Goal: Contribute content: Contribute content

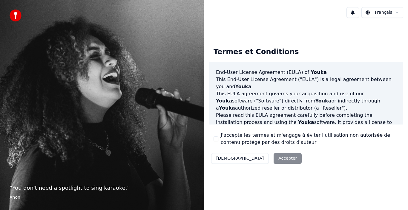
click at [253, 158] on div "Décliner Accepter" at bounding box center [256, 159] width 95 height 16
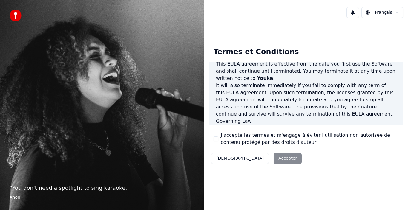
click at [399, 125] on div "Termes et Conditions End-User License Agreement ([PERSON_NAME]) of Youka This E…" at bounding box center [306, 105] width 194 height 124
click at [383, 122] on div "End-User License Agreement ([PERSON_NAME]) of Youka This End-User License Agree…" at bounding box center [306, 93] width 194 height 63
click at [249, 160] on div "Décliner Accepter" at bounding box center [256, 159] width 95 height 16
click at [219, 140] on div "J'accepte les termes et m'engage à éviter l'utilisation non autorisée de conten…" at bounding box center [305, 139] width 185 height 14
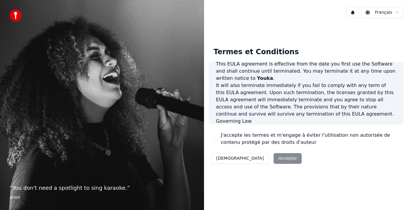
click at [217, 139] on button "J'accepte les termes et m'engage à éviter l'utilisation non autorisée de conten…" at bounding box center [215, 139] width 5 height 5
click at [273, 161] on button "Accepter" at bounding box center [287, 158] width 28 height 11
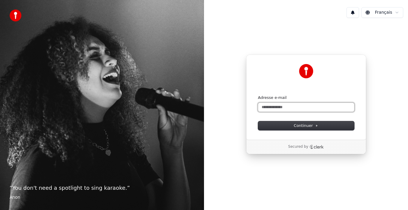
click at [290, 105] on input "Adresse e-mail" at bounding box center [306, 107] width 96 height 9
click at [258, 95] on button "submit" at bounding box center [258, 95] width 0 height 0
type input "**********"
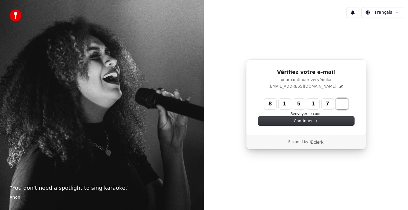
type input "******"
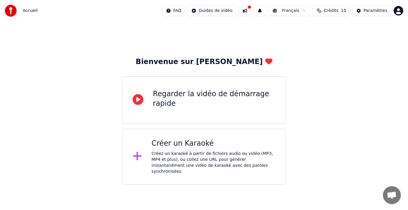
click at [192, 147] on div "Créer un Karaoké" at bounding box center [213, 144] width 124 height 10
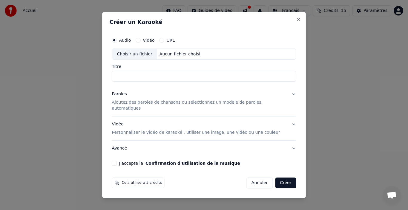
click at [140, 43] on button "Vidéo" at bounding box center [137, 40] width 5 height 5
click at [135, 59] on div "Choisir un fichier" at bounding box center [134, 54] width 45 height 11
type input "**********"
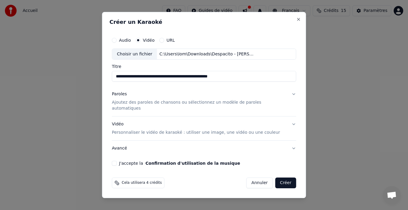
click at [211, 109] on p "Ajoutez des paroles de chansons ou sélectionnez un modèle de paroles automatiqu…" at bounding box center [199, 106] width 175 height 12
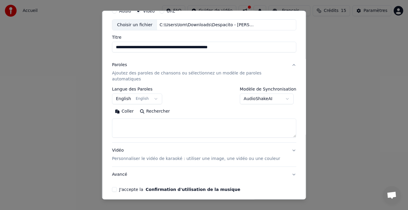
scroll to position [47, 0]
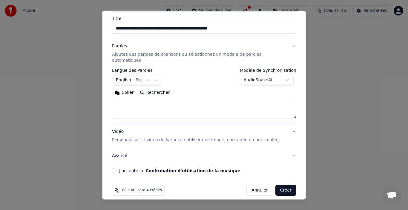
click at [275, 185] on button "Créer" at bounding box center [285, 190] width 21 height 11
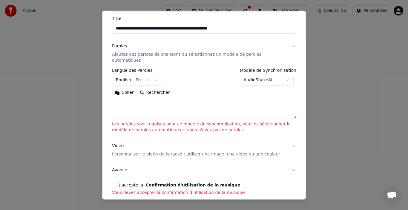
click at [187, 100] on textarea at bounding box center [204, 109] width 184 height 19
click at [154, 75] on button "English English" at bounding box center [137, 80] width 50 height 11
click at [148, 75] on body "**********" at bounding box center [204, 92] width 408 height 185
click at [151, 75] on button "English English" at bounding box center [137, 80] width 50 height 11
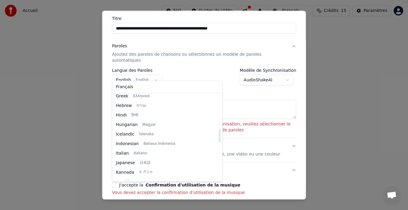
scroll to position [179, 0]
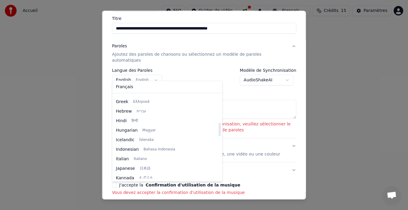
drag, startPoint x: 178, startPoint y: 114, endPoint x: 178, endPoint y: 134, distance: 20.6
click at [218, 134] on div at bounding box center [219, 129] width 2 height 13
select select "**"
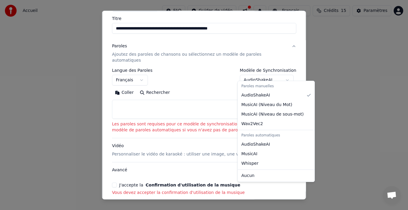
click at [269, 77] on body "**********" at bounding box center [204, 92] width 408 height 185
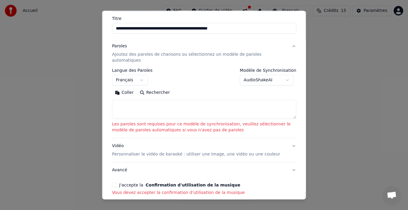
click at [161, 101] on textarea at bounding box center [204, 109] width 184 height 19
paste textarea "**********"
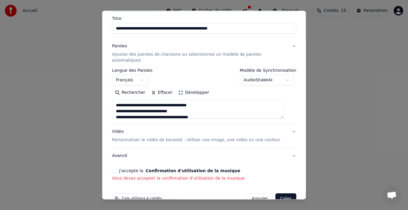
scroll to position [109, 0]
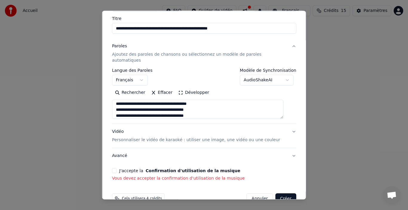
type textarea "**********"
click at [117, 169] on button "J'accepte la Confirmation d'utilisation de la musique" at bounding box center [114, 171] width 5 height 5
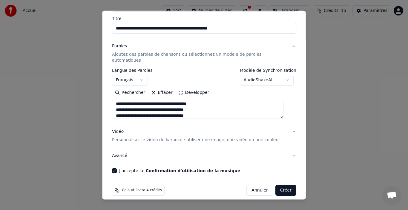
click at [278, 186] on button "Créer" at bounding box center [285, 190] width 21 height 11
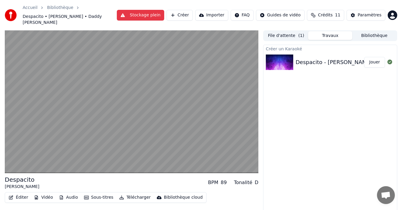
click at [318, 52] on div "Despacito - Luis Fonsi & Daddy Yankee Versión Karaoke KaraFun Jouer" at bounding box center [331, 62] width 134 height 20
click at [164, 13] on button "Stockage plein" at bounding box center [140, 15] width 47 height 11
click at [153, 11] on button "Stockage plein" at bounding box center [140, 15] width 47 height 11
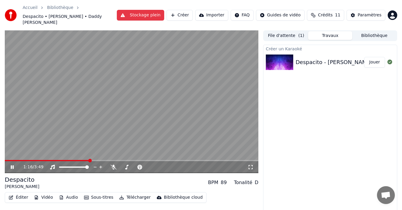
click at [18, 194] on button "Éditer" at bounding box center [18, 198] width 24 height 8
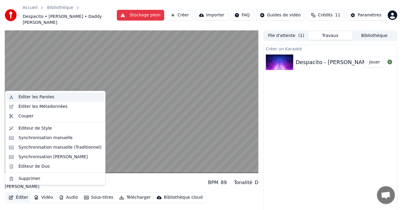
click at [38, 94] on div "Éditer les Paroles" at bounding box center [56, 97] width 98 height 10
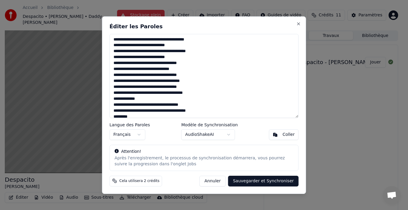
click at [231, 135] on body "Accueil Bibliothèque Despacito • Luis Fonsi • Daddy Yankee Stockage plein Créer…" at bounding box center [201, 105] width 402 height 210
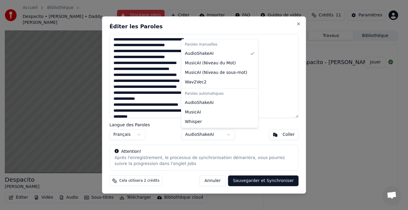
click at [223, 152] on body "Accueil Bibliothèque Despacito • Luis Fonsi • Daddy Yankee Stockage plein Créer…" at bounding box center [201, 105] width 402 height 210
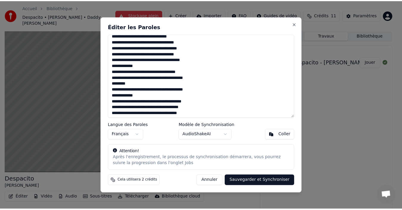
scroll to position [34, 0]
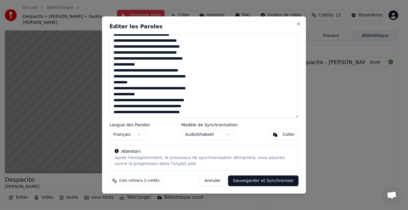
click at [164, 165] on div "Après l'enregistrement, le processus de synchronisation démarrera, vous pourrez…" at bounding box center [204, 161] width 179 height 12
click at [299, 25] on button "Close" at bounding box center [298, 23] width 5 height 5
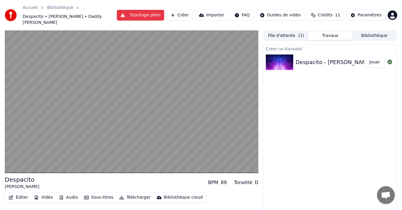
click at [320, 33] on button "Travaux" at bounding box center [330, 35] width 44 height 9
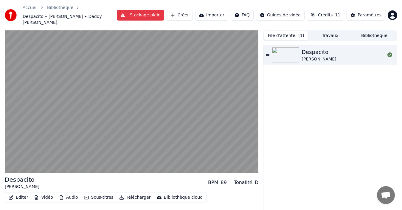
click at [300, 33] on span "( 1 )" at bounding box center [302, 36] width 6 height 6
click at [268, 53] on icon at bounding box center [268, 55] width 4 height 4
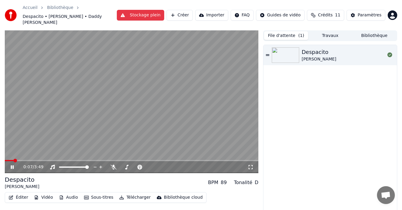
click at [15, 194] on button "Éditer" at bounding box center [18, 198] width 24 height 8
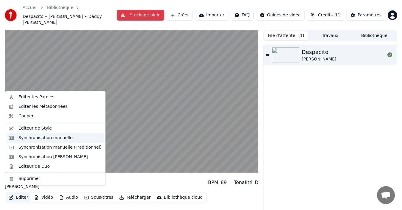
click at [43, 140] on div "Synchronisation manuelle" at bounding box center [45, 138] width 54 height 6
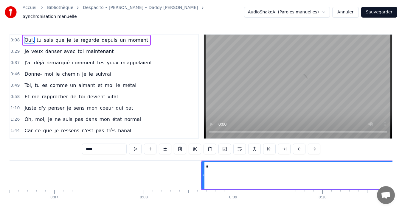
scroll to position [0, 743]
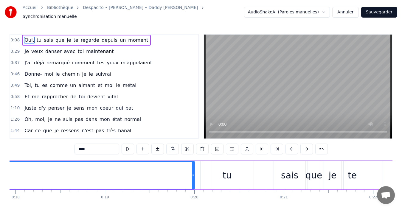
scroll to position [0, 1754]
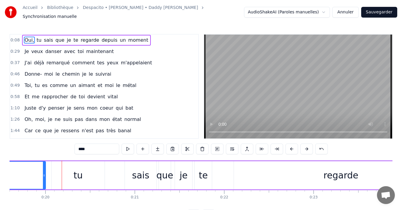
click at [13, 37] on span "0:08" at bounding box center [14, 40] width 9 height 6
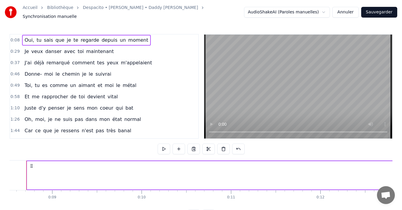
scroll to position [0, 750]
click at [13, 37] on span "0:08" at bounding box center [14, 40] width 9 height 6
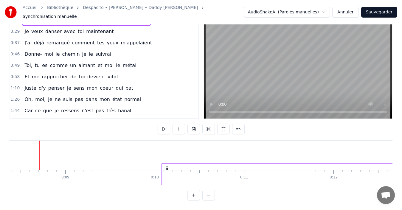
drag, startPoint x: 43, startPoint y: 163, endPoint x: 166, endPoint y: 160, distance: 122.3
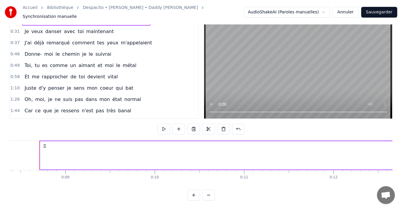
drag, startPoint x: 42, startPoint y: 144, endPoint x: 103, endPoint y: 154, distance: 61.4
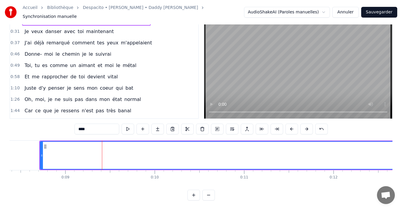
scroll to position [0, 0]
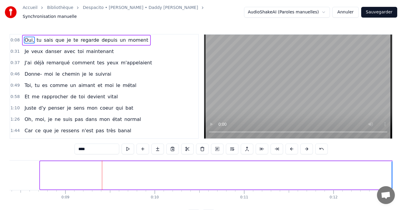
drag, startPoint x: 41, startPoint y: 167, endPoint x: 393, endPoint y: 162, distance: 352.1
click at [393, 162] on div at bounding box center [394, 175] width 2 height 27
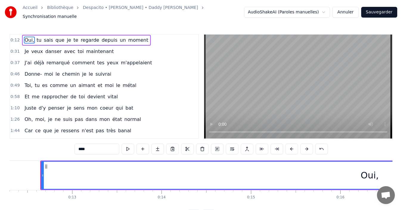
scroll to position [0, 1102]
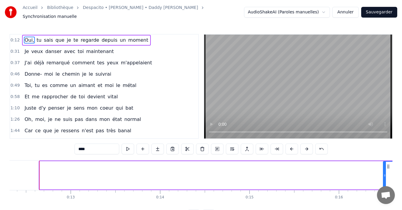
drag, startPoint x: 42, startPoint y: 171, endPoint x: 386, endPoint y: 175, distance: 344.0
click at [386, 175] on icon at bounding box center [385, 175] width 2 height 5
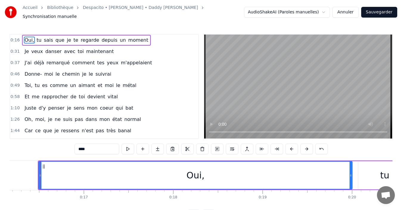
scroll to position [0, 1448]
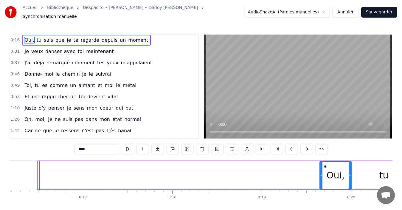
drag, startPoint x: 41, startPoint y: 173, endPoint x: 323, endPoint y: 191, distance: 282.8
click at [323, 191] on div "Oui, tu sais que je te regarde depuis un moment Je veux danser avec toi mainten…" at bounding box center [201, 183] width 383 height 45
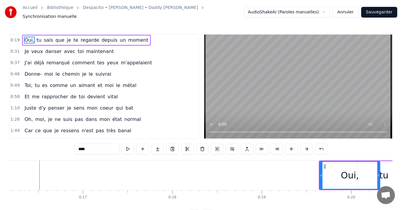
drag, startPoint x: 351, startPoint y: 172, endPoint x: 379, endPoint y: 172, distance: 28.6
click at [379, 173] on icon at bounding box center [379, 175] width 2 height 5
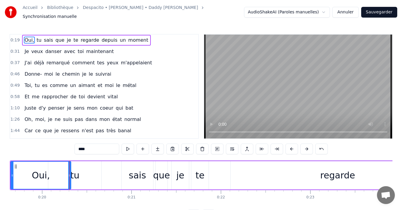
scroll to position [0, 1741]
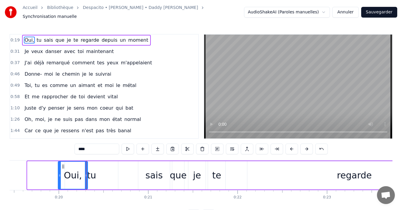
drag, startPoint x: 29, startPoint y: 173, endPoint x: 60, endPoint y: 173, distance: 30.7
click at [60, 173] on icon at bounding box center [59, 175] width 2 height 5
click at [62, 173] on icon at bounding box center [61, 175] width 2 height 5
drag, startPoint x: 62, startPoint y: 173, endPoint x: 66, endPoint y: 174, distance: 4.0
click at [66, 174] on icon at bounding box center [65, 175] width 2 height 5
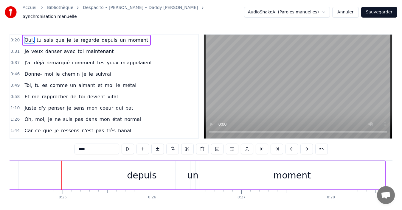
scroll to position [0, 2201]
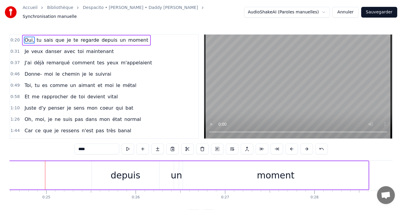
drag, startPoint x: 368, startPoint y: 170, endPoint x: 288, endPoint y: 179, distance: 81.0
click at [288, 179] on div "moment" at bounding box center [276, 175] width 186 height 28
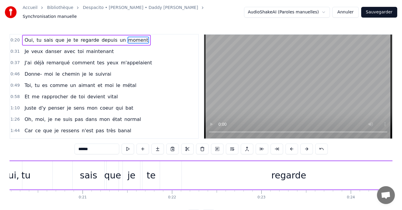
scroll to position [0, 1774]
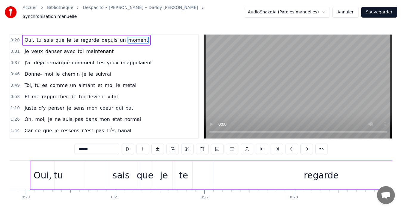
click at [70, 177] on div "tu" at bounding box center [58, 175] width 53 height 28
type input "**"
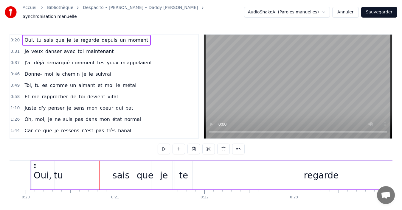
click at [112, 173] on div "sais" at bounding box center [121, 175] width 32 height 28
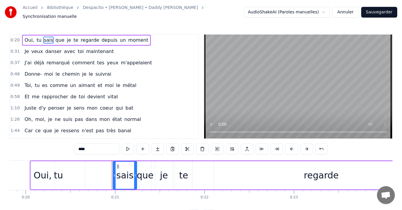
drag, startPoint x: 107, startPoint y: 174, endPoint x: 115, endPoint y: 174, distance: 7.8
click at [115, 174] on icon at bounding box center [114, 175] width 2 height 5
drag, startPoint x: 115, startPoint y: 174, endPoint x: 87, endPoint y: 175, distance: 28.4
click at [87, 175] on div at bounding box center [86, 175] width 2 height 27
click at [80, 174] on div "tu" at bounding box center [58, 175] width 53 height 28
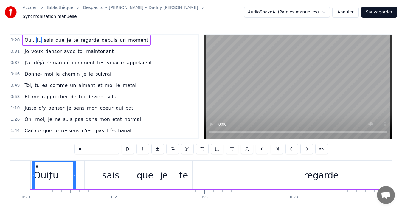
drag, startPoint x: 84, startPoint y: 172, endPoint x: 74, endPoint y: 172, distance: 9.2
click at [74, 173] on icon at bounding box center [74, 175] width 2 height 5
click at [110, 171] on div "sais" at bounding box center [110, 175] width 17 height 13
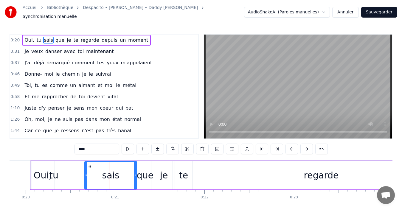
drag, startPoint x: 102, startPoint y: 172, endPoint x: 89, endPoint y: 174, distance: 13.8
click at [89, 174] on div "sais" at bounding box center [111, 175] width 52 height 27
drag, startPoint x: 87, startPoint y: 174, endPoint x: 81, endPoint y: 174, distance: 5.7
click at [81, 174] on icon at bounding box center [80, 175] width 2 height 5
drag, startPoint x: 81, startPoint y: 174, endPoint x: 95, endPoint y: 173, distance: 13.7
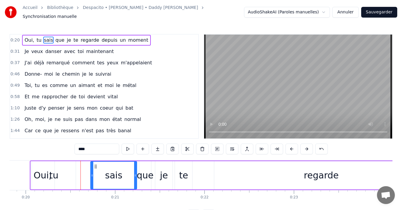
click at [93, 173] on icon at bounding box center [92, 175] width 2 height 5
click at [108, 172] on div "sais" at bounding box center [114, 175] width 17 height 13
click at [120, 170] on div "sais" at bounding box center [114, 175] width 17 height 13
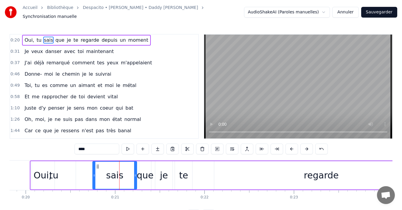
click at [127, 171] on div "sais" at bounding box center [115, 175] width 44 height 27
click at [133, 171] on div "sais" at bounding box center [115, 175] width 44 height 27
click at [134, 173] on icon at bounding box center [135, 175] width 2 height 5
drag, startPoint x: 136, startPoint y: 172, endPoint x: 127, endPoint y: 172, distance: 9.2
click at [127, 173] on icon at bounding box center [126, 175] width 2 height 5
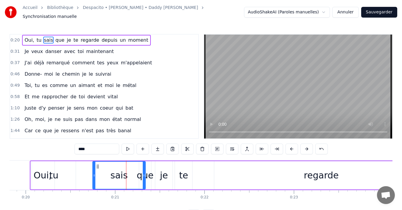
drag, startPoint x: 127, startPoint y: 172, endPoint x: 145, endPoint y: 174, distance: 18.1
click at [145, 174] on icon at bounding box center [144, 175] width 2 height 5
click at [152, 172] on div "que" at bounding box center [145, 175] width 17 height 13
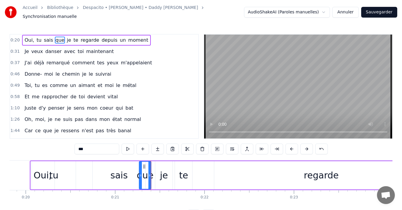
click at [158, 173] on div "je" at bounding box center [163, 175] width 17 height 28
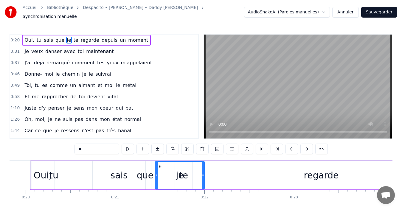
drag, startPoint x: 170, startPoint y: 173, endPoint x: 202, endPoint y: 172, distance: 31.9
click at [202, 173] on icon at bounding box center [203, 175] width 2 height 5
drag, startPoint x: 202, startPoint y: 172, endPoint x: 195, endPoint y: 171, distance: 7.8
click at [195, 173] on icon at bounding box center [195, 175] width 2 height 5
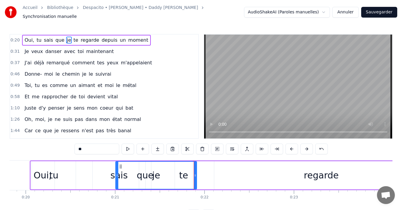
drag, startPoint x: 156, startPoint y: 172, endPoint x: 116, endPoint y: 172, distance: 39.7
click at [116, 173] on icon at bounding box center [117, 175] width 2 height 5
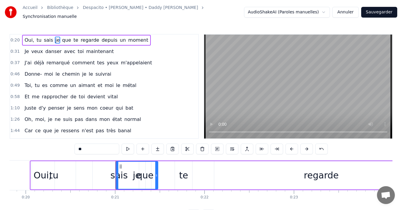
drag, startPoint x: 196, startPoint y: 171, endPoint x: 158, endPoint y: 173, distance: 38.8
click at [158, 173] on icon at bounding box center [156, 175] width 2 height 5
drag, startPoint x: 158, startPoint y: 173, endPoint x: 149, endPoint y: 173, distance: 8.4
click at [149, 173] on icon at bounding box center [148, 175] width 2 height 5
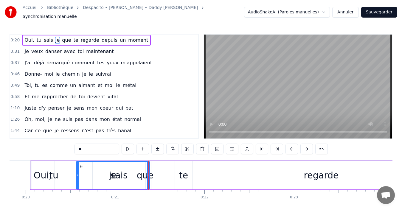
drag, startPoint x: 117, startPoint y: 171, endPoint x: 78, endPoint y: 166, distance: 39.7
click at [78, 166] on div at bounding box center [78, 175] width 2 height 27
click at [188, 169] on div "te" at bounding box center [183, 175] width 17 height 28
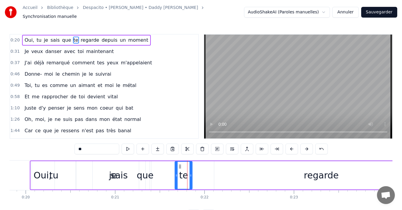
click at [313, 171] on div "regarde" at bounding box center [321, 175] width 35 height 13
type input "*******"
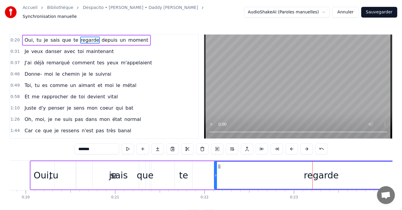
click at [137, 37] on div "0:20 Oui, tu je sais que te regarde depuis un moment" at bounding box center [104, 40] width 188 height 11
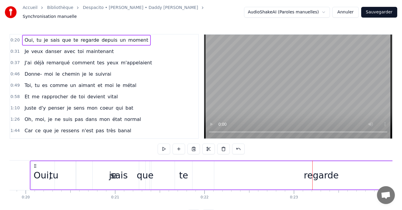
scroll to position [0, 1764]
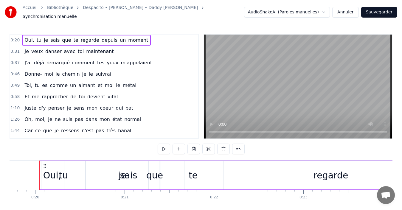
click at [131, 37] on span "moment" at bounding box center [138, 40] width 21 height 7
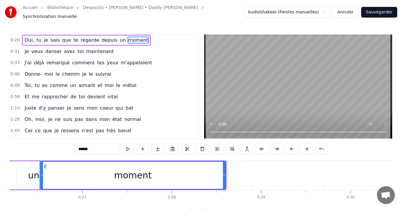
drag, startPoint x: 136, startPoint y: 37, endPoint x: 107, endPoint y: 35, distance: 29.9
click at [107, 35] on div "Oui, tu je sais que te regarde depuis un moment" at bounding box center [86, 40] width 129 height 11
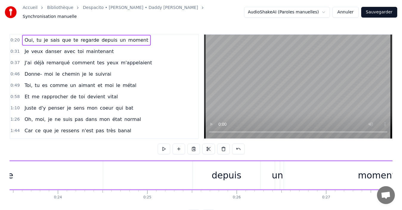
scroll to position [0, 2435]
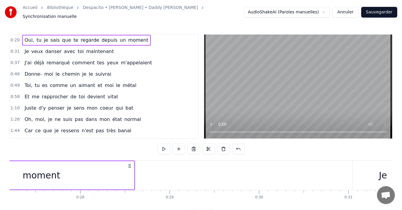
drag, startPoint x: 135, startPoint y: 167, endPoint x: 107, endPoint y: 168, distance: 27.5
click at [107, 168] on div "moment" at bounding box center [41, 175] width 186 height 28
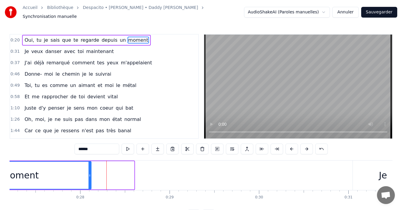
drag, startPoint x: 133, startPoint y: 169, endPoint x: 90, endPoint y: 171, distance: 43.0
click at [90, 171] on div at bounding box center [90, 175] width 2 height 27
click at [10, 208] on div "0:20 Oui, tu je sais que te regarde depuis un moment 0:31 Je veux danser avec t…" at bounding box center [201, 127] width 383 height 187
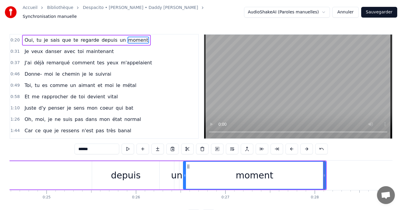
scroll to position [0, 2185]
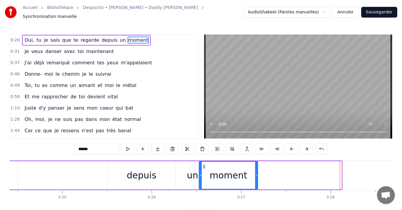
drag, startPoint x: 341, startPoint y: 170, endPoint x: 257, endPoint y: 170, distance: 83.8
click at [257, 170] on div at bounding box center [256, 175] width 2 height 27
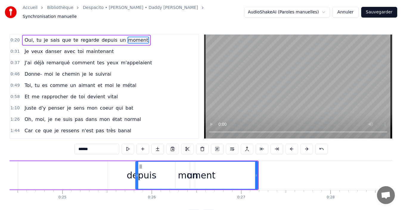
drag, startPoint x: 200, startPoint y: 174, endPoint x: 137, endPoint y: 179, distance: 63.7
click at [137, 179] on div at bounding box center [137, 175] width 2 height 27
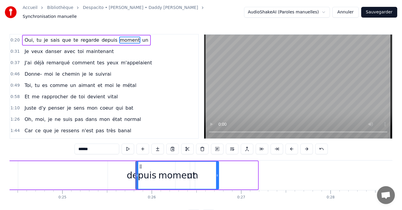
drag, startPoint x: 256, startPoint y: 167, endPoint x: 217, endPoint y: 168, distance: 39.1
click at [217, 168] on div at bounding box center [217, 175] width 2 height 27
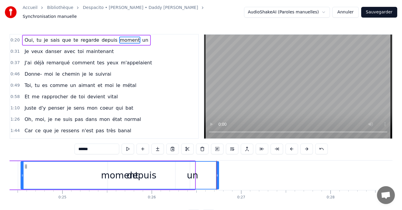
drag, startPoint x: 137, startPoint y: 169, endPoint x: 22, endPoint y: 162, distance: 115.4
click at [22, 162] on div at bounding box center [22, 175] width 2 height 27
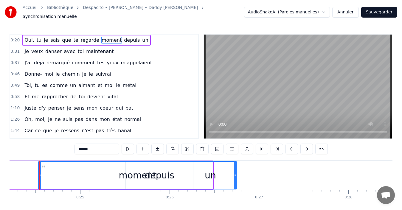
click at [170, 174] on div "moment" at bounding box center [138, 175] width 198 height 27
click at [51, 53] on div "Je veux danser avec toi maintenant" at bounding box center [69, 51] width 94 height 11
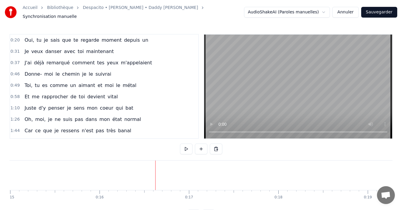
scroll to position [0, 1677]
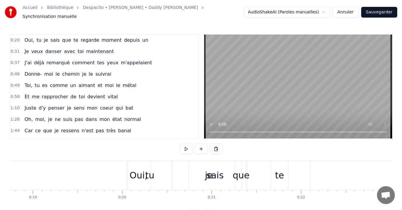
click at [136, 169] on div "tu" at bounding box center [150, 176] width 44 height 30
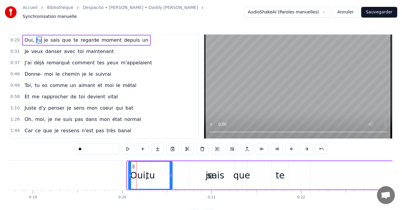
click at [186, 175] on div "je" at bounding box center [209, 175] width 73 height 28
type input "**"
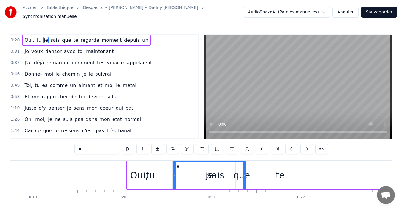
click at [328, 10] on html "Accueil Bibliothèque Despacito • Luis Fonsi • Daddy Yankee Synchronisation manu…" at bounding box center [201, 115] width 402 height 230
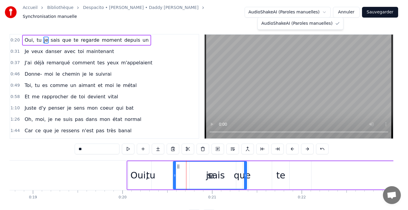
click at [327, 11] on html "Accueil Bibliothèque Despacito • Luis Fonsi • Daddy Yankee Synchronisation manu…" at bounding box center [204, 115] width 408 height 230
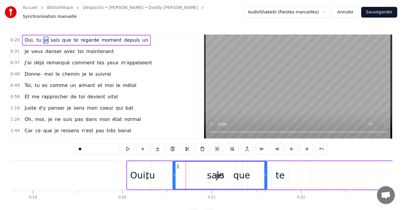
drag, startPoint x: 244, startPoint y: 172, endPoint x: 265, endPoint y: 167, distance: 21.4
click at [265, 167] on div at bounding box center [266, 175] width 2 height 27
drag, startPoint x: 40, startPoint y: 36, endPoint x: 65, endPoint y: 36, distance: 25.4
click at [65, 36] on div "Oui, tu je sais que te regarde moment depuis un" at bounding box center [86, 40] width 129 height 11
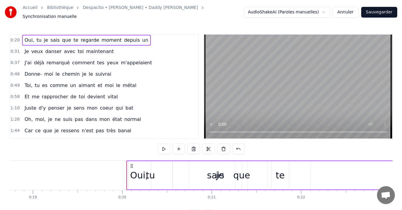
click at [218, 174] on div "sais" at bounding box center [215, 175] width 17 height 13
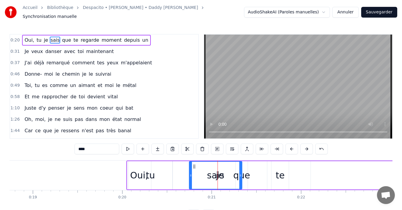
click at [44, 37] on span "je" at bounding box center [45, 40] width 5 height 7
click at [55, 40] on span "que" at bounding box center [60, 40] width 10 height 7
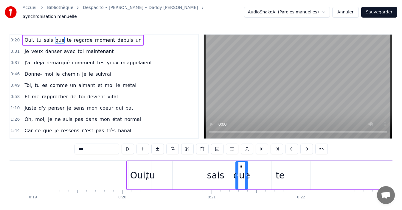
click at [66, 37] on span "te" at bounding box center [69, 40] width 6 height 7
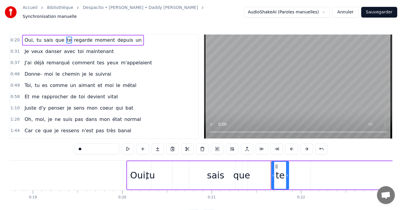
click at [66, 37] on span "te" at bounding box center [69, 40] width 6 height 7
click at [278, 174] on div "te" at bounding box center [280, 175] width 9 height 13
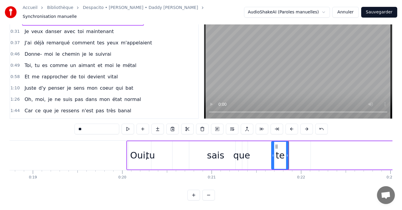
scroll to position [0, 0]
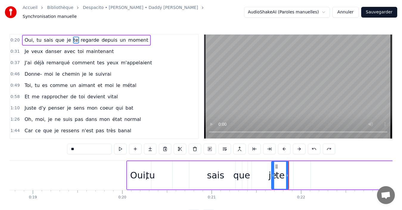
click at [165, 173] on div "tu" at bounding box center [151, 175] width 44 height 28
type input "**"
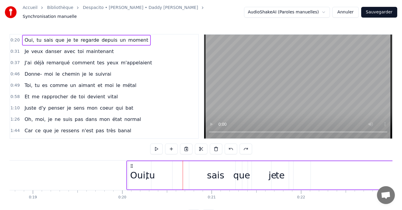
click at [195, 175] on div "sais" at bounding box center [215, 175] width 53 height 28
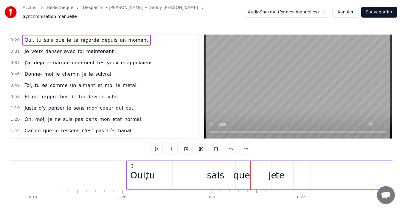
click at [267, 176] on div "je" at bounding box center [272, 175] width 41 height 28
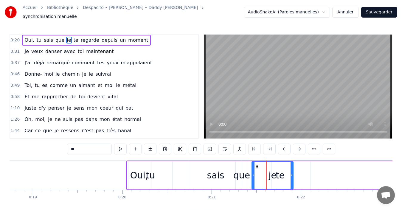
click at [287, 175] on div "je" at bounding box center [272, 175] width 41 height 27
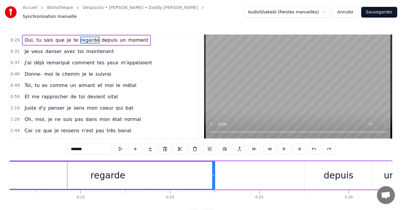
scroll to position [0, 2015]
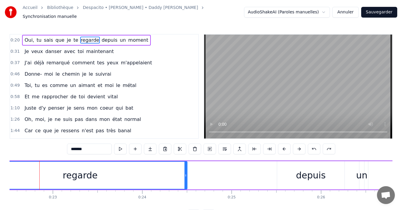
type input "******"
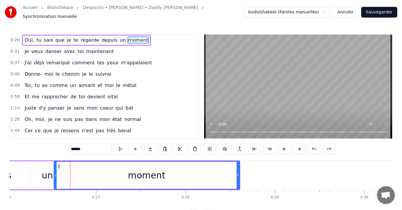
scroll to position [0, 2361]
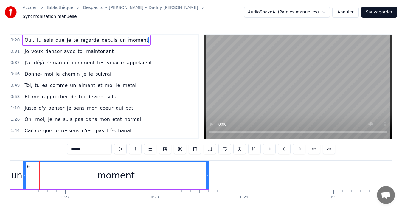
click at [16, 37] on span "0:20" at bounding box center [14, 40] width 9 height 6
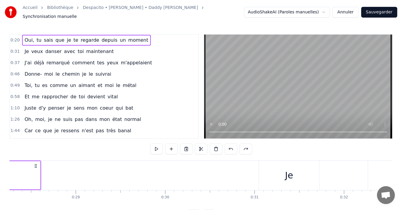
scroll to position [0, 2447]
drag, startPoint x: 118, startPoint y: 165, endPoint x: 82, endPoint y: 166, distance: 35.2
click at [83, 166] on icon at bounding box center [85, 166] width 5 height 5
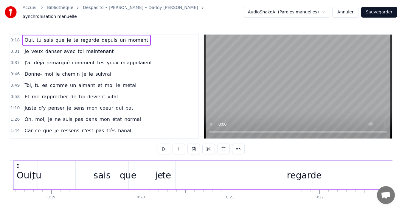
scroll to position [0, 1626]
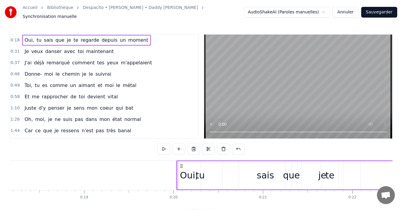
drag, startPoint x: 50, startPoint y: 163, endPoint x: 181, endPoint y: 169, distance: 130.9
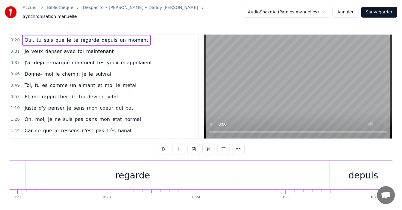
scroll to position [0, 2297]
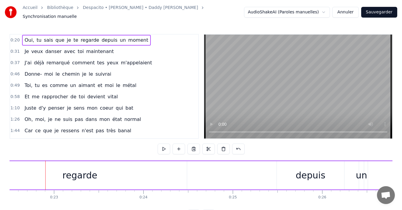
scroll to position [0, 2020]
click at [14, 51] on span "0:31" at bounding box center [14, 52] width 9 height 6
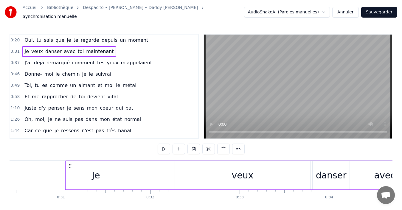
scroll to position [0, 2749]
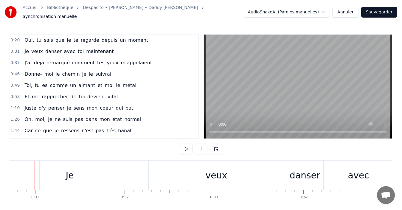
scroll to position [0, 2744]
click at [64, 50] on span "avec" at bounding box center [70, 51] width 13 height 7
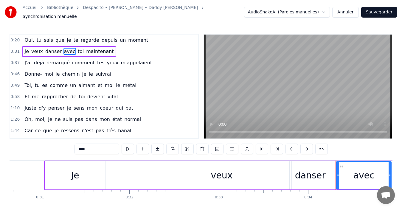
click at [112, 161] on div "Je veux danser avec toi maintenant" at bounding box center [384, 176] width 680 height 30
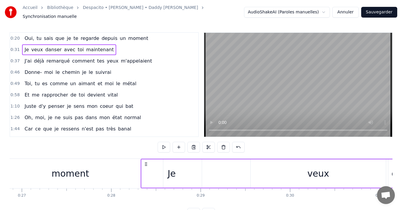
scroll to position [6, 0]
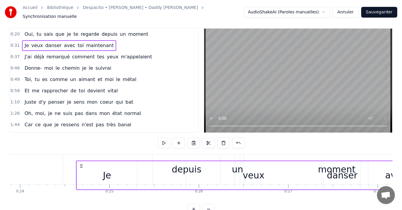
drag, startPoint x: 49, startPoint y: 164, endPoint x: 76, endPoint y: 130, distance: 44.1
click at [76, 130] on div "0:20 Oui, tu sais que je te regarde depuis un moment 0:31 Je veux danser avec t…" at bounding box center [201, 121] width 383 height 187
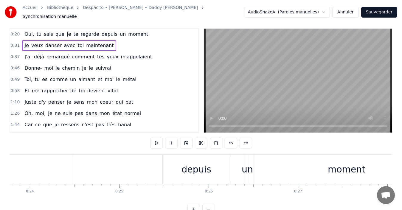
scroll to position [0, 2125]
click at [136, 29] on div "Oui, tu sais que je te regarde depuis un moment" at bounding box center [86, 34] width 129 height 11
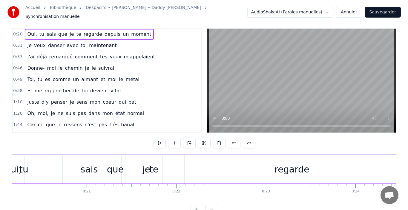
scroll to position [0, 1763]
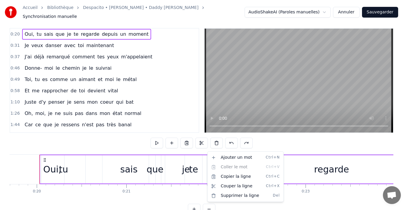
click at [70, 162] on div "tu" at bounding box center [63, 169] width 44 height 28
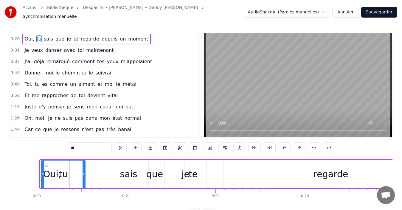
scroll to position [0, 0]
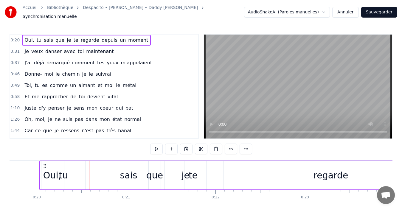
click at [112, 172] on div "sais" at bounding box center [128, 175] width 53 height 28
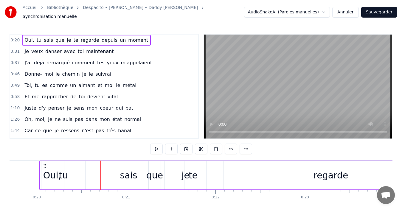
click at [125, 169] on div "sais" at bounding box center [128, 175] width 17 height 13
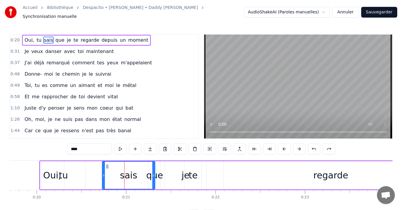
click at [158, 172] on div "que" at bounding box center [154, 175] width 17 height 13
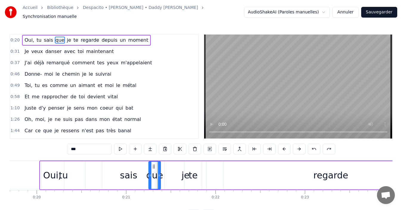
click at [172, 170] on div "je" at bounding box center [185, 175] width 41 height 28
type input "**"
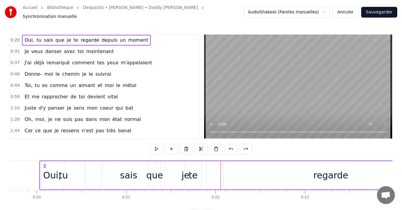
click at [230, 171] on div "regarde" at bounding box center [331, 175] width 214 height 28
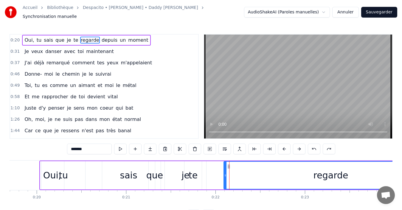
click at [229, 167] on circle at bounding box center [228, 167] width 0 height 0
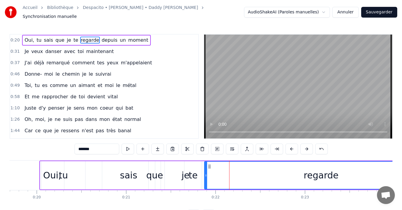
drag, startPoint x: 225, startPoint y: 172, endPoint x: 205, endPoint y: 171, distance: 19.4
click at [205, 173] on icon at bounding box center [206, 175] width 2 height 5
click at [186, 171] on div "te" at bounding box center [193, 175] width 17 height 28
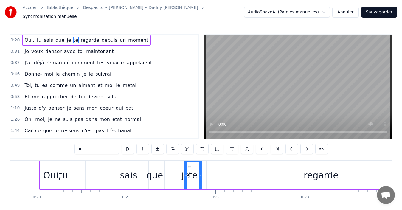
click at [183, 173] on div "je" at bounding box center [186, 175] width 8 height 13
click at [160, 172] on div "que" at bounding box center [154, 175] width 17 height 13
type input "***"
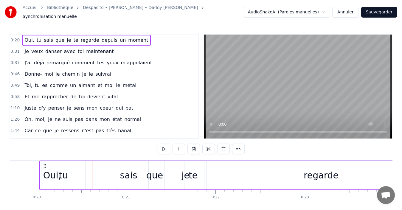
click at [113, 174] on div "sais" at bounding box center [128, 175] width 53 height 28
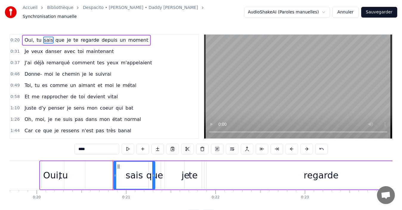
drag, startPoint x: 104, startPoint y: 173, endPoint x: 115, endPoint y: 173, distance: 11.3
click at [115, 173] on icon at bounding box center [115, 175] width 2 height 5
drag, startPoint x: 115, startPoint y: 173, endPoint x: 75, endPoint y: 170, distance: 40.4
click at [75, 173] on icon at bounding box center [75, 175] width 2 height 5
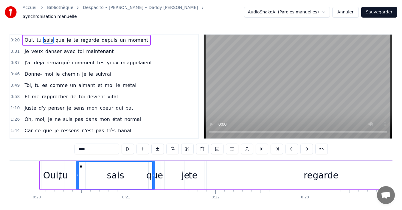
click at [77, 173] on icon at bounding box center [77, 175] width 2 height 5
drag, startPoint x: 153, startPoint y: 165, endPoint x: 120, endPoint y: 165, distance: 33.1
click at [120, 165] on div at bounding box center [120, 175] width 2 height 27
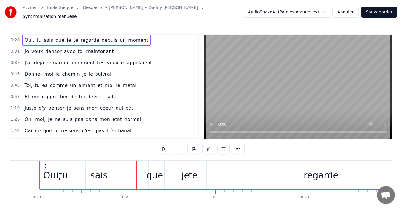
click at [151, 174] on div "que" at bounding box center [154, 175] width 17 height 13
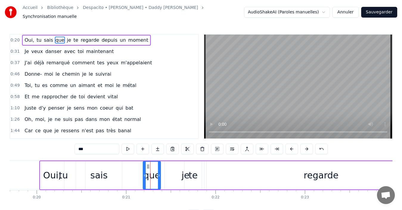
drag, startPoint x: 151, startPoint y: 175, endPoint x: 146, endPoint y: 174, distance: 5.7
click at [146, 174] on icon at bounding box center [145, 175] width 2 height 5
drag, startPoint x: 146, startPoint y: 174, endPoint x: 149, endPoint y: 174, distance: 3.9
click at [149, 174] on icon at bounding box center [148, 175] width 2 height 5
click at [161, 173] on icon at bounding box center [161, 175] width 2 height 5
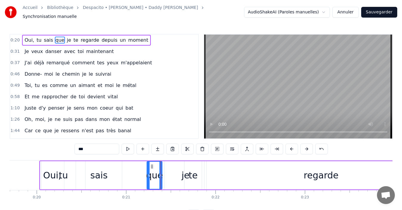
click at [179, 172] on div "je" at bounding box center [185, 175] width 41 height 28
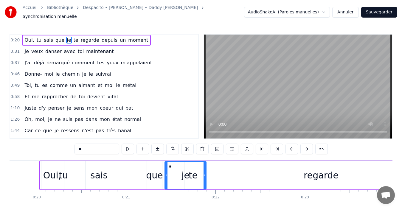
click at [202, 172] on div "je" at bounding box center [185, 175] width 41 height 27
drag, startPoint x: 205, startPoint y: 172, endPoint x: 200, endPoint y: 172, distance: 5.7
click at [200, 173] on icon at bounding box center [199, 175] width 2 height 5
drag, startPoint x: 200, startPoint y: 172, endPoint x: 188, endPoint y: 171, distance: 11.4
click at [188, 173] on icon at bounding box center [188, 175] width 2 height 5
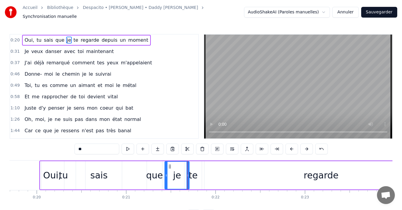
click at [195, 172] on div "te" at bounding box center [193, 175] width 9 height 13
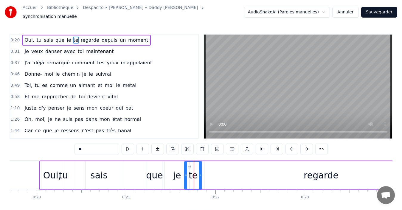
click at [195, 172] on div "te" at bounding box center [193, 175] width 9 height 13
click at [178, 169] on div "je" at bounding box center [177, 175] width 8 height 13
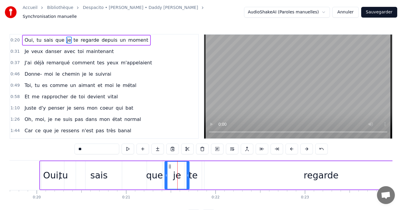
click at [154, 164] on div "que" at bounding box center [154, 175] width 15 height 28
type input "***"
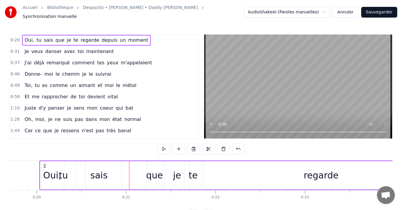
click at [112, 166] on div "sais" at bounding box center [99, 175] width 46 height 28
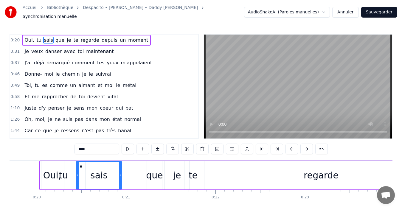
click at [62, 169] on div "tu" at bounding box center [63, 175] width 9 height 13
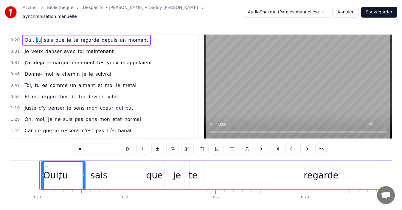
click at [64, 172] on div "tu" at bounding box center [63, 175] width 9 height 13
click at [65, 174] on div "tu" at bounding box center [63, 175] width 9 height 13
click at [77, 173] on div "tu" at bounding box center [63, 175] width 43 height 27
click at [85, 173] on icon at bounding box center [85, 175] width 2 height 5
click at [41, 175] on div "Oui," at bounding box center [52, 175] width 24 height 28
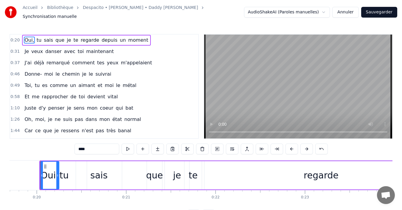
drag, startPoint x: 62, startPoint y: 172, endPoint x: 57, endPoint y: 172, distance: 5.1
click at [57, 173] on icon at bounding box center [57, 175] width 2 height 5
click at [65, 172] on div "tu" at bounding box center [64, 175] width 9 height 13
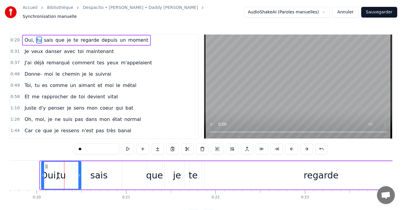
drag, startPoint x: 87, startPoint y: 171, endPoint x: 81, endPoint y: 170, distance: 5.7
click at [81, 170] on div at bounding box center [79, 175] width 2 height 27
click at [95, 170] on div "sais" at bounding box center [98, 175] width 17 height 13
type input "****"
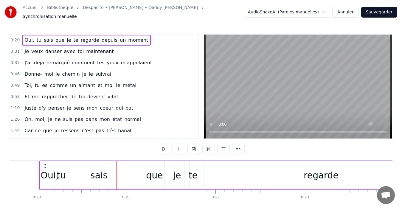
click at [119, 173] on div "sais" at bounding box center [99, 175] width 46 height 28
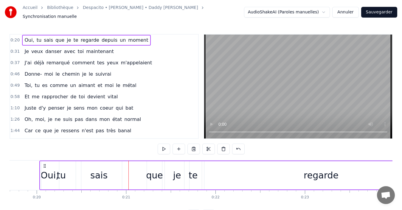
click at [148, 174] on div "que" at bounding box center [154, 175] width 17 height 13
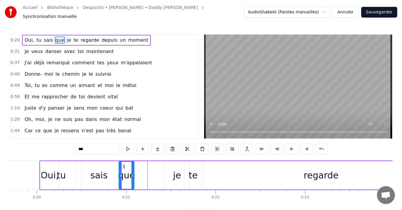
drag, startPoint x: 151, startPoint y: 165, endPoint x: 123, endPoint y: 167, distance: 28.1
click at [123, 167] on div "que" at bounding box center [126, 175] width 15 height 27
click at [104, 171] on div "sais" at bounding box center [98, 175] width 17 height 13
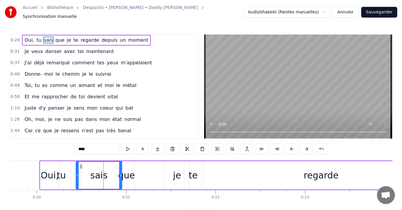
click at [129, 173] on div "que" at bounding box center [126, 175] width 17 height 13
type input "***"
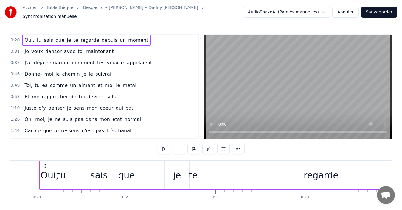
click at [173, 169] on div "je" at bounding box center [177, 175] width 24 height 28
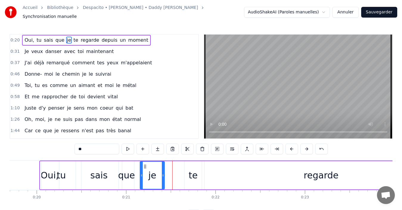
drag, startPoint x: 170, startPoint y: 166, endPoint x: 145, endPoint y: 169, distance: 25.1
click at [145, 169] on div "je" at bounding box center [153, 175] width 24 height 27
click at [149, 171] on div "je" at bounding box center [153, 175] width 24 height 27
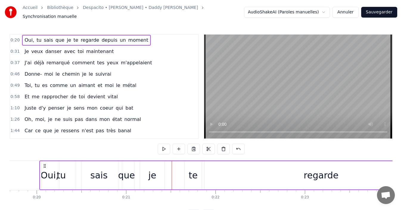
click at [187, 171] on div "te" at bounding box center [193, 175] width 17 height 28
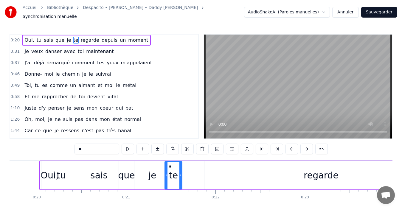
drag, startPoint x: 191, startPoint y: 163, endPoint x: 171, endPoint y: 164, distance: 19.8
click at [171, 164] on icon at bounding box center [170, 166] width 5 height 5
click at [248, 170] on div "regarde" at bounding box center [322, 175] width 234 height 28
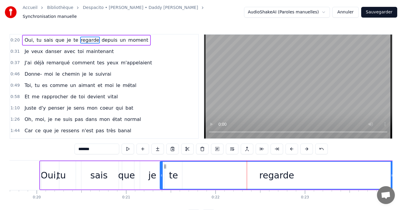
drag, startPoint x: 210, startPoint y: 163, endPoint x: 166, endPoint y: 168, distance: 44.7
click at [166, 168] on div "regarde" at bounding box center [277, 175] width 233 height 27
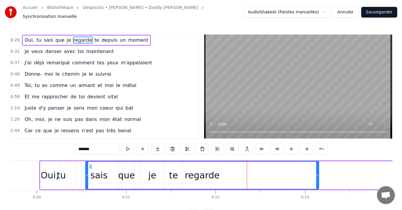
drag, startPoint x: 165, startPoint y: 164, endPoint x: 90, endPoint y: 160, distance: 74.7
click at [90, 162] on div "regarde" at bounding box center [202, 175] width 233 height 27
click at [192, 173] on div "regarde" at bounding box center [202, 175] width 35 height 13
click at [53, 162] on div "tu" at bounding box center [61, 175] width 40 height 28
type input "**"
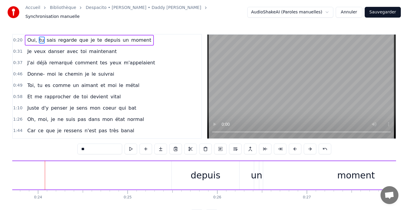
scroll to position [0, 2125]
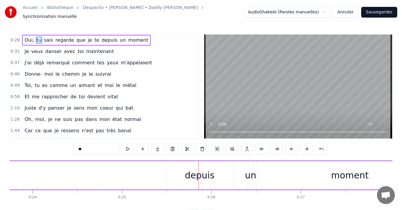
click at [355, 11] on button "Annuler" at bounding box center [346, 12] width 26 height 11
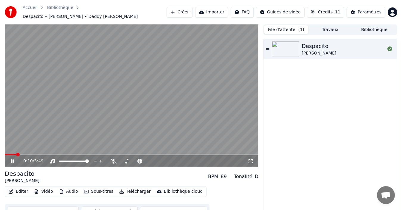
click at [21, 189] on button "Éditer" at bounding box center [18, 192] width 24 height 8
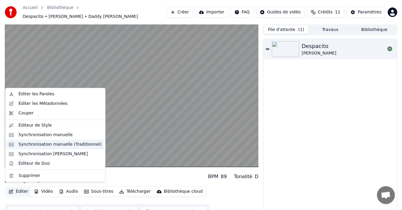
click at [26, 145] on div "Synchronisation manuelle (Traditionnel)" at bounding box center [59, 145] width 83 height 6
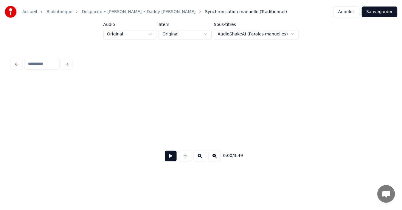
scroll to position [0, 516]
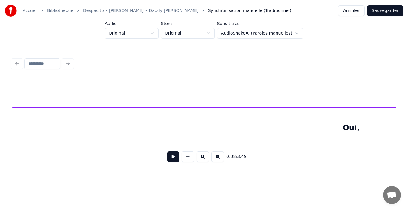
click at [174, 159] on button at bounding box center [173, 157] width 12 height 11
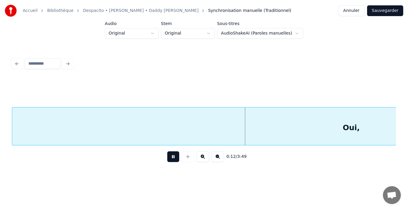
click at [174, 159] on button at bounding box center [173, 157] width 12 height 11
click at [18, 60] on div at bounding box center [204, 63] width 388 height 13
click at [351, 10] on button "Annuler" at bounding box center [351, 10] width 26 height 11
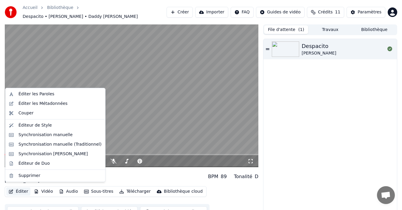
click at [21, 190] on button "Éditer" at bounding box center [18, 192] width 24 height 8
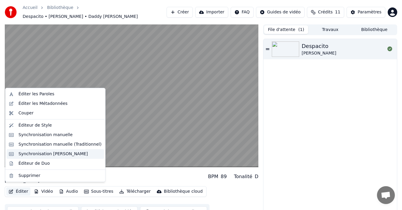
click at [48, 157] on div "Synchronisation Manuelle de Ligne" at bounding box center [56, 154] width 98 height 10
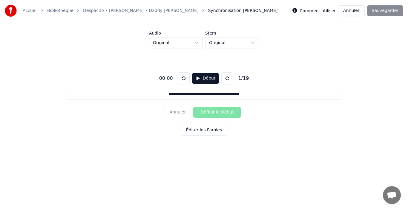
click at [358, 13] on button "Annuler" at bounding box center [351, 10] width 26 height 11
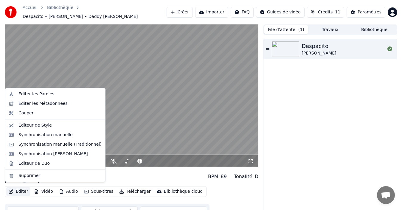
click at [19, 191] on button "Éditer" at bounding box center [18, 192] width 24 height 8
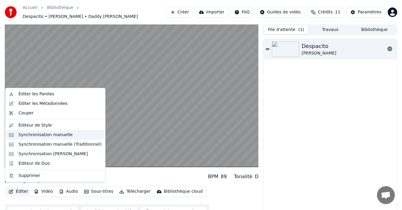
click at [49, 135] on div "Synchronisation manuelle" at bounding box center [45, 135] width 54 height 6
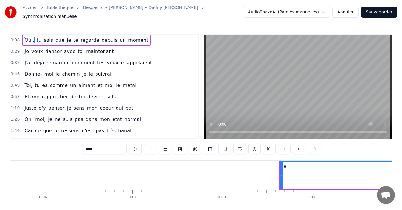
scroll to position [0, 743]
